Goal: Information Seeking & Learning: Understand process/instructions

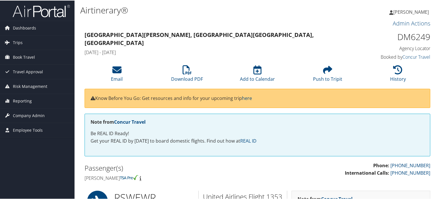
click at [59, 13] on img at bounding box center [41, 10] width 57 height 13
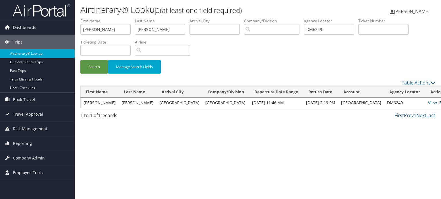
click at [52, 9] on img at bounding box center [41, 10] width 57 height 13
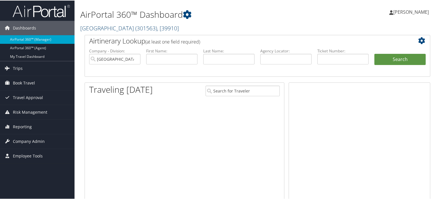
click at [157, 27] on span ", [ 39910 ]" at bounding box center [168, 28] width 22 height 8
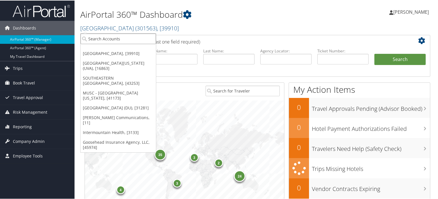
click at [114, 38] on input "search" at bounding box center [118, 38] width 75 height 11
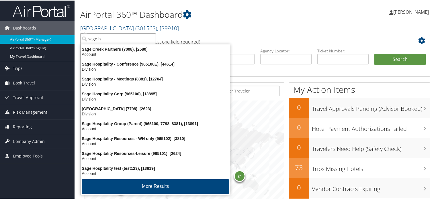
type input "sage ho"
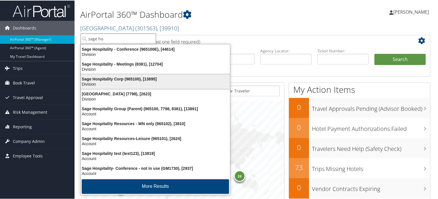
click at [100, 79] on div "Sage Hospitality Corp (965100), [13895]" at bounding box center [155, 78] width 156 height 5
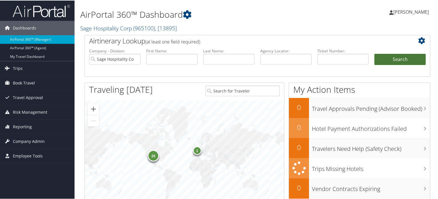
click at [384, 57] on button "Search" at bounding box center [400, 58] width 51 height 11
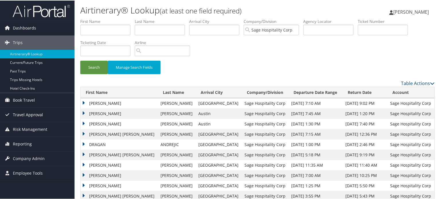
click at [36, 115] on span "Travel Approval" at bounding box center [28, 114] width 30 height 14
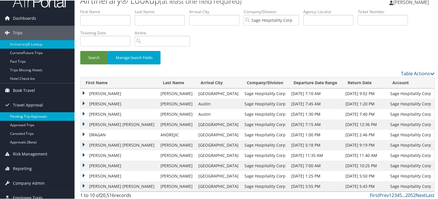
scroll to position [15, 0]
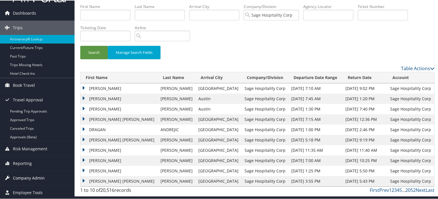
click at [24, 179] on span "Company Admin" at bounding box center [29, 178] width 32 height 14
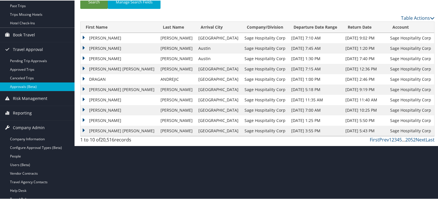
scroll to position [101, 0]
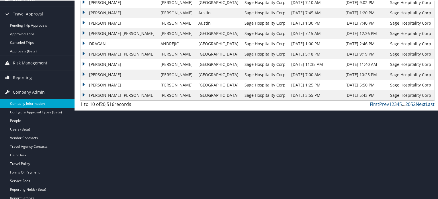
click at [40, 103] on link "Company Information" at bounding box center [37, 103] width 75 height 9
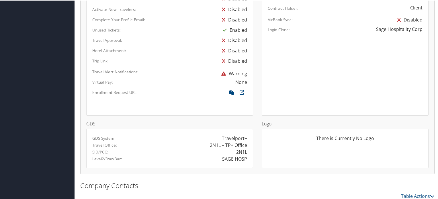
scroll to position [373, 0]
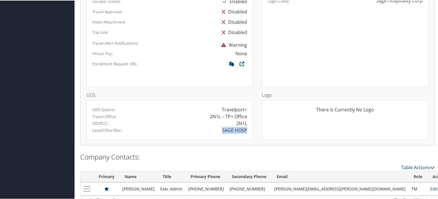
drag, startPoint x: 246, startPoint y: 129, endPoint x: 221, endPoint y: 130, distance: 24.4
click at [222, 130] on div "SAGE HOSP" at bounding box center [234, 130] width 25 height 7
copy div "SAGE HOSP"
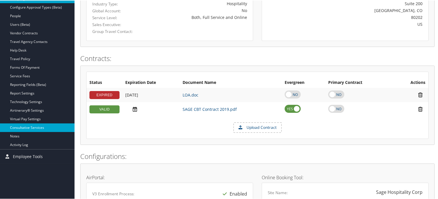
scroll to position [115, 0]
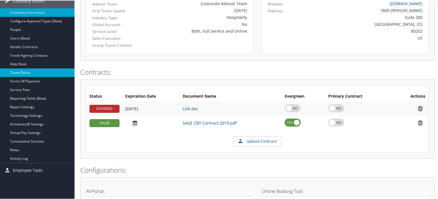
click at [23, 70] on link "Travel Policy" at bounding box center [37, 72] width 75 height 9
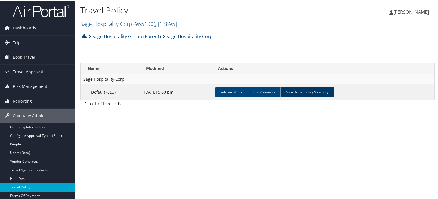
click at [312, 92] on link "View Travel Policy Summary" at bounding box center [308, 92] width 54 height 10
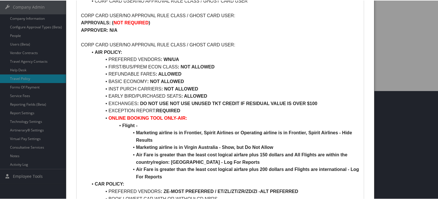
scroll to position [223, 0]
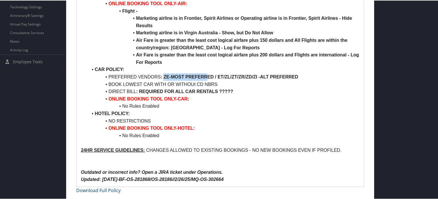
drag, startPoint x: 163, startPoint y: 77, endPoint x: 206, endPoint y: 78, distance: 43.0
click at [206, 78] on li "PREFERRED VENDORS : ZE-MOST PREFERRED / ET/ZL/ZT/ZR/ZD/ZI -ALT PREFERRED" at bounding box center [224, 76] width 272 height 7
drag, startPoint x: 217, startPoint y: 77, endPoint x: 295, endPoint y: 78, distance: 77.2
click at [295, 78] on strong "ZE-MOST PREFERRED / ET/ZL/ZT/ZR/ZD/ZI -ALT PREFERRED" at bounding box center [231, 76] width 135 height 5
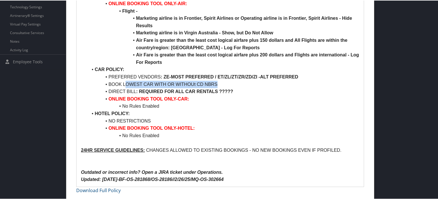
drag, startPoint x: 127, startPoint y: 83, endPoint x: 217, endPoint y: 84, distance: 90.1
click at [217, 84] on li "BOOK LOWEST CAR WITH OR WITHOUt CD NBRS" at bounding box center [224, 83] width 272 height 7
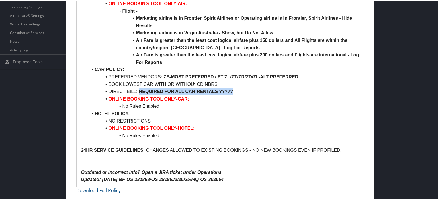
drag, startPoint x: 139, startPoint y: 90, endPoint x: 241, endPoint y: 92, distance: 101.9
click at [241, 92] on li "DIRECT BILL : REQUIRED FOR ALL CAR RENTALS ?????" at bounding box center [224, 91] width 272 height 7
click at [138, 80] on li "BOOK LOWEST CAR WITH OR WITHOUt CD NBRS" at bounding box center [224, 83] width 272 height 7
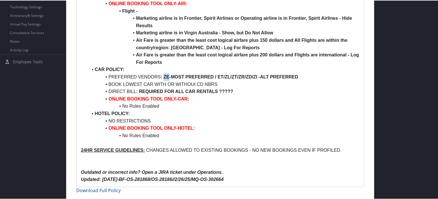
drag, startPoint x: 163, startPoint y: 76, endPoint x: 169, endPoint y: 75, distance: 5.8
click at [169, 75] on li "PREFERRED VENDORS : ZE-MOST PREFERRED / ET/ZL/ZT/ZR/ZD/ZI -ALT PREFERRED" at bounding box center [224, 76] width 272 height 7
